Goal: Book appointment/travel/reservation

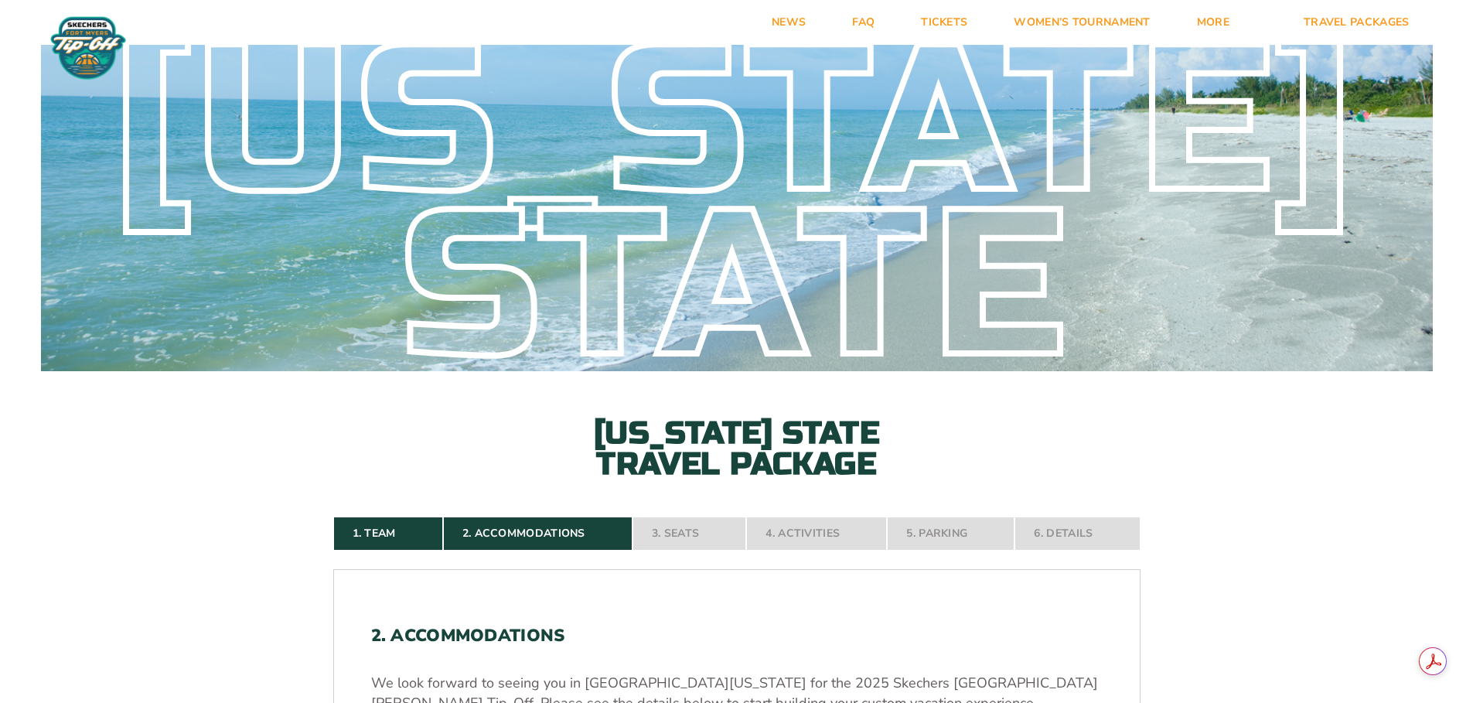
select select
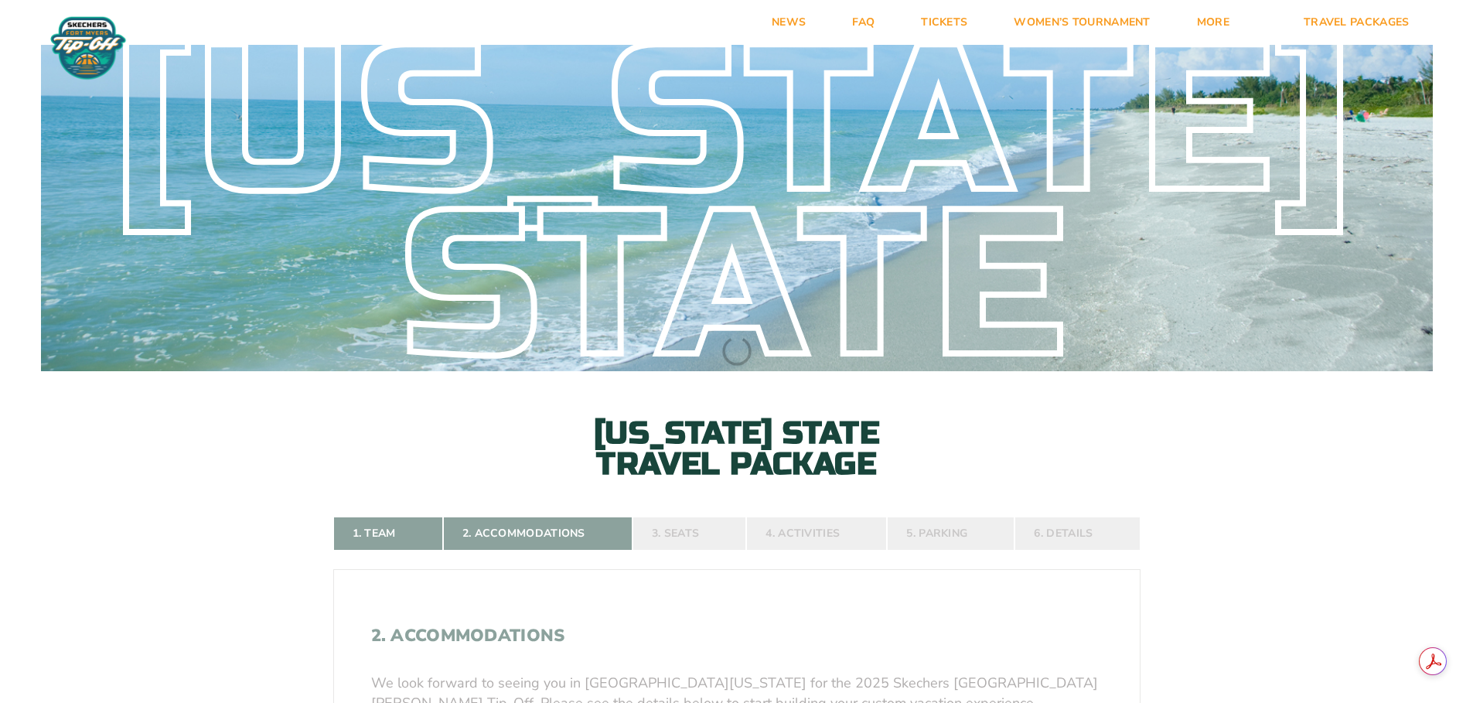
select select
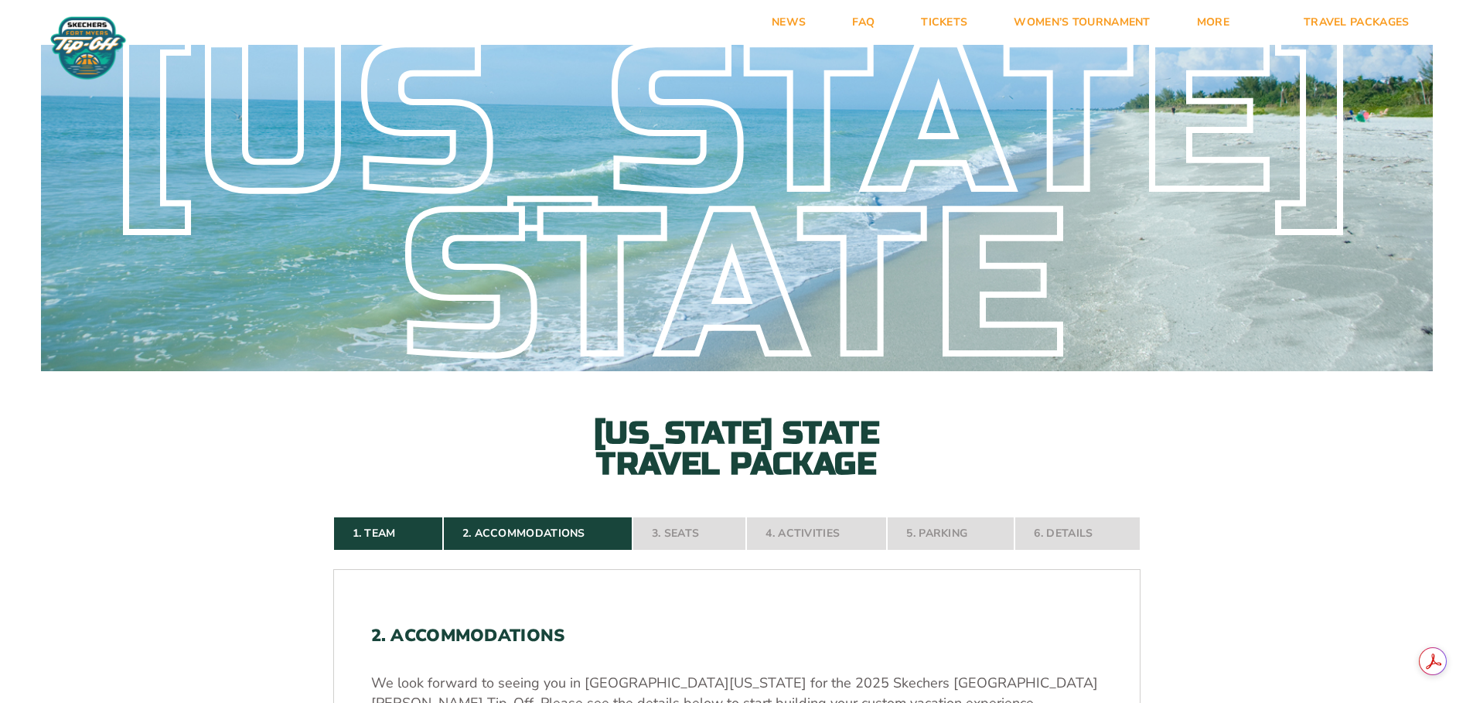
select select
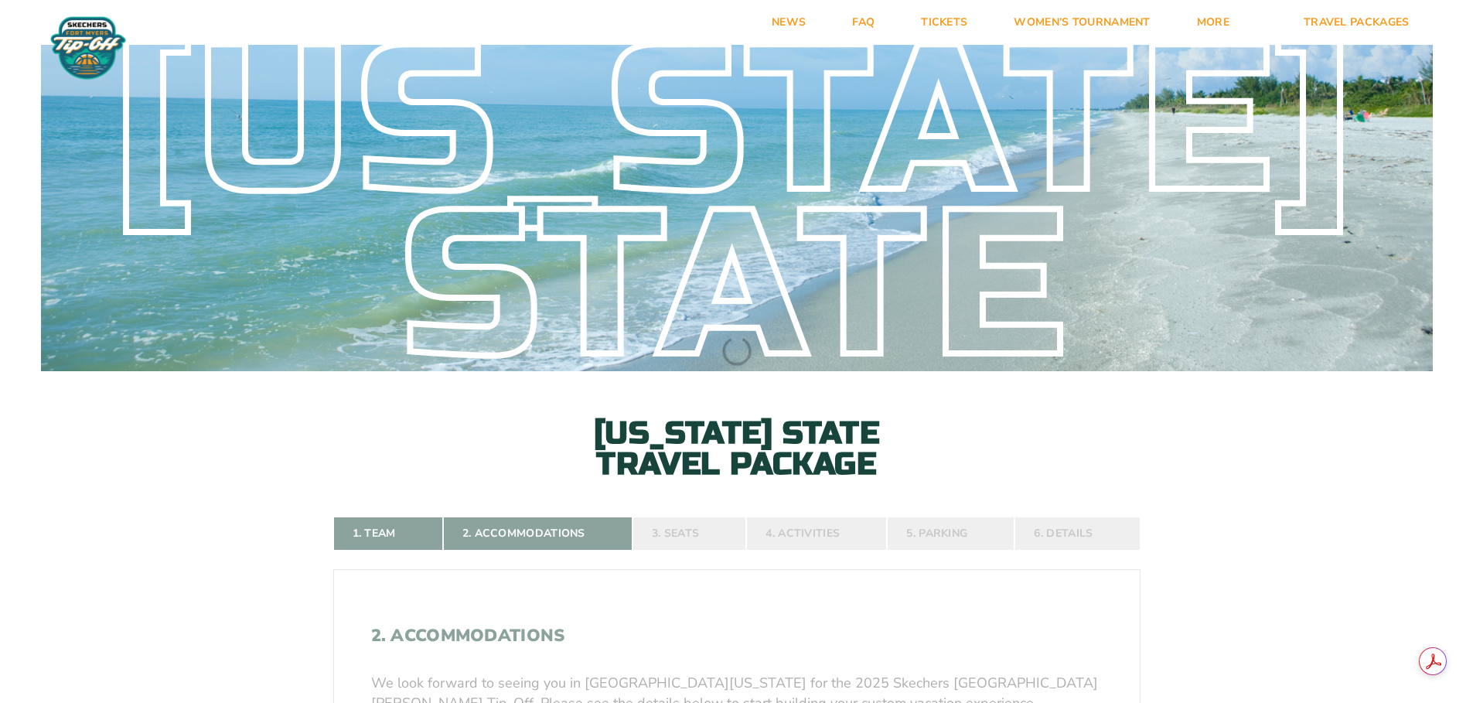
select select
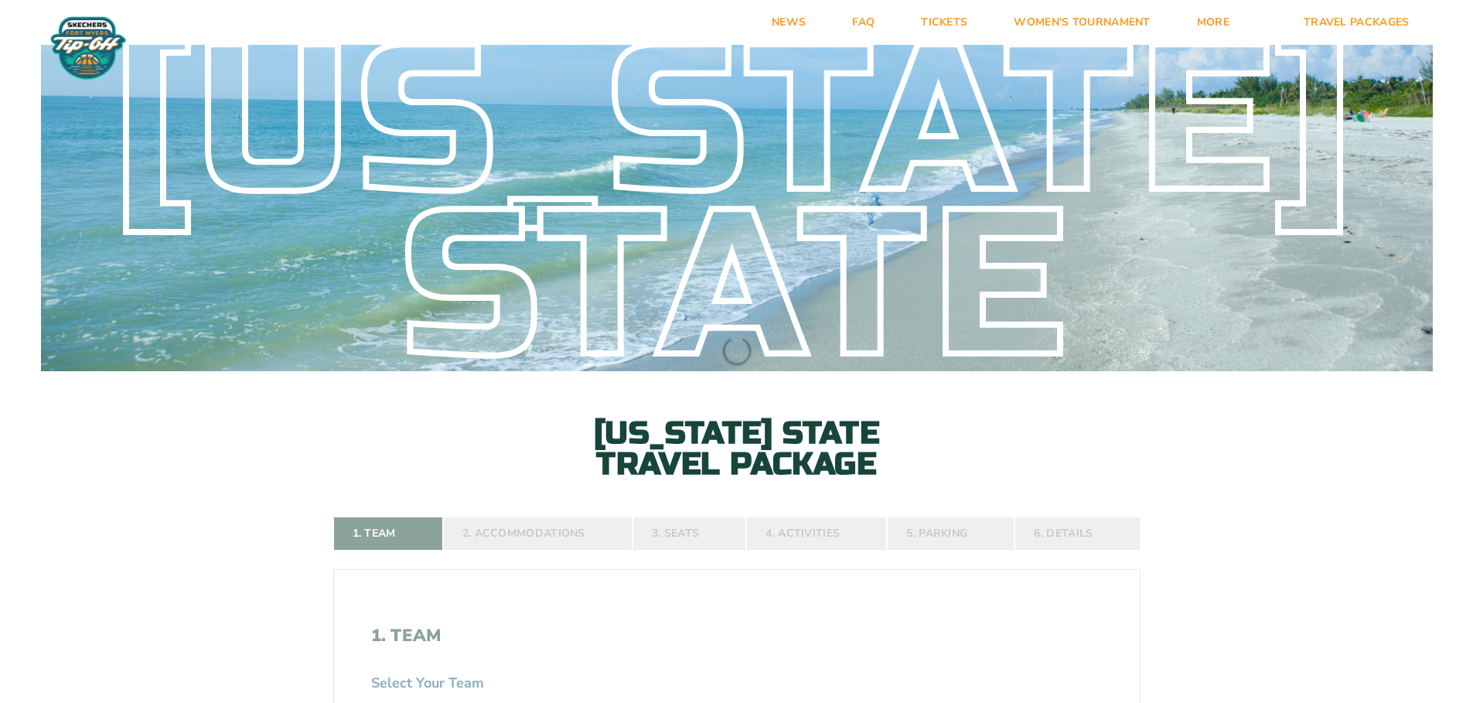
select select
